Goal: Book appointment/travel/reservation

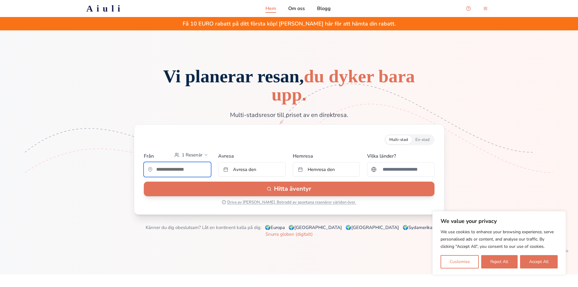
click at [168, 172] on input "text" at bounding box center [177, 169] width 67 height 12
type input "*"
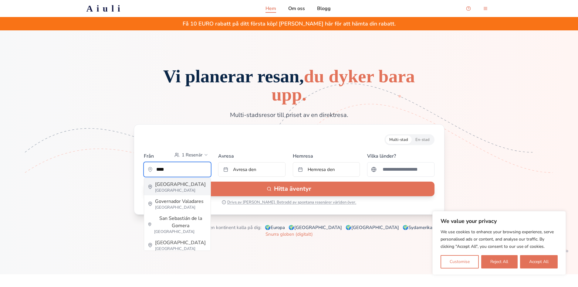
type input "********"
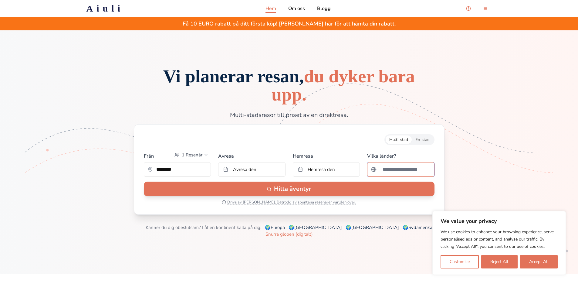
click at [387, 173] on input "Sök efter ett land" at bounding box center [405, 169] width 52 height 12
type input "****"
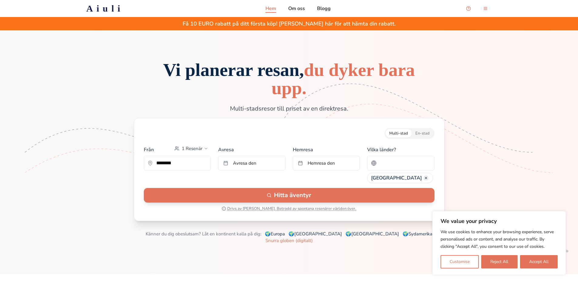
click at [243, 155] on div "Avresa Avresa den" at bounding box center [251, 162] width 67 height 39
click at [243, 159] on button "Avresa den" at bounding box center [251, 163] width 67 height 15
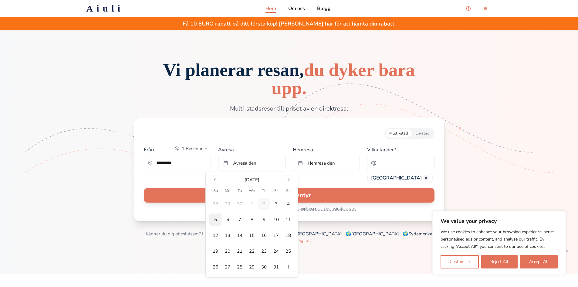
click at [216, 220] on button "5" at bounding box center [215, 219] width 12 height 12
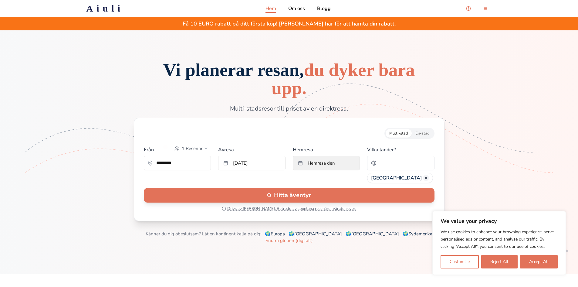
click at [308, 163] on span "Hemresa den" at bounding box center [320, 163] width 27 height 6
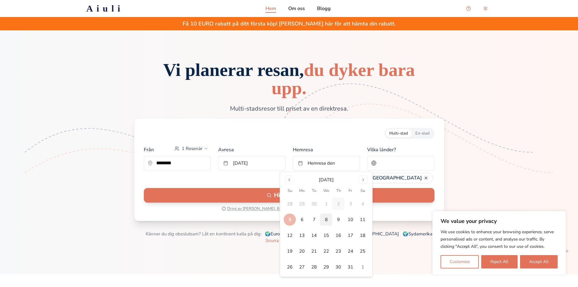
click at [325, 220] on button "8" at bounding box center [326, 219] width 12 height 12
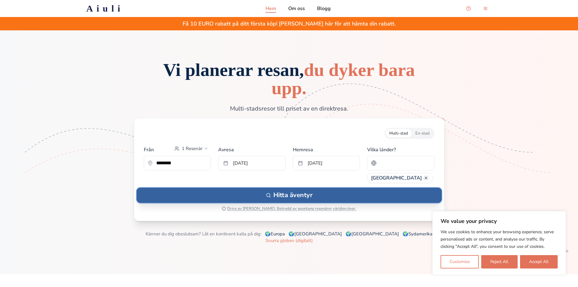
click at [308, 196] on button "Hitta äventyr" at bounding box center [288, 194] width 305 height 15
